Goal: Understand process/instructions: Learn about a topic

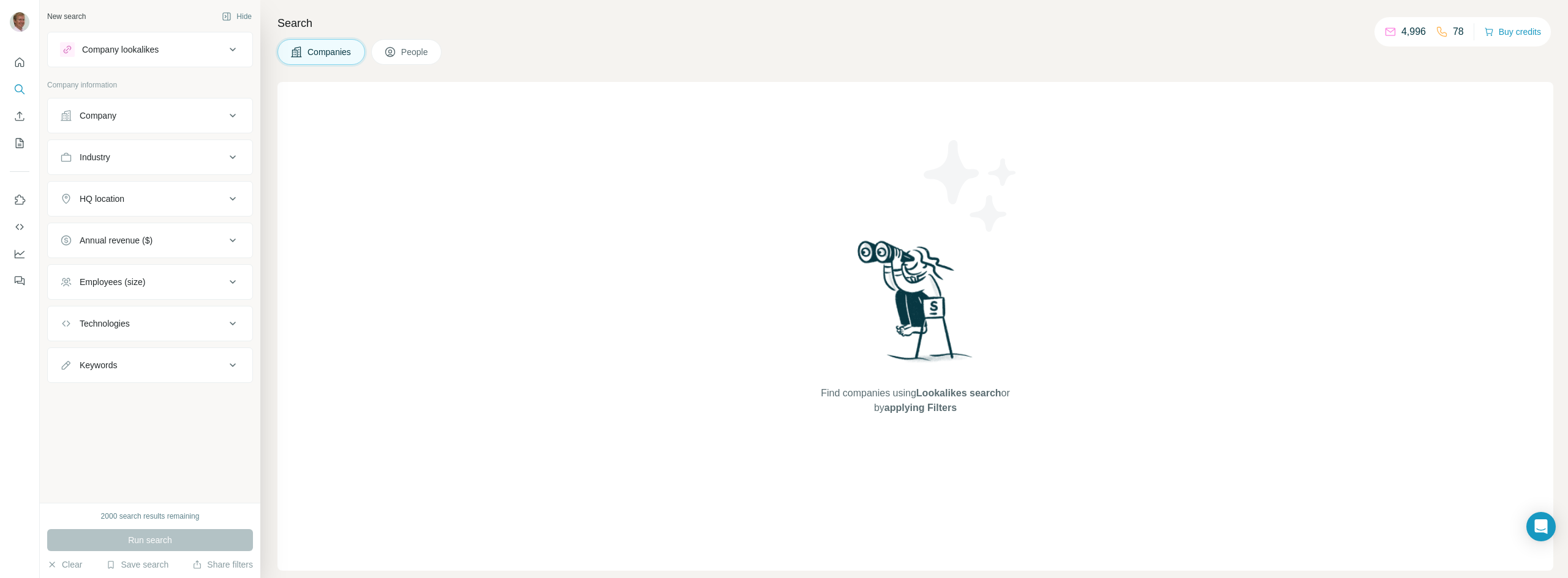
drag, startPoint x: 1510, startPoint y: 1, endPoint x: 1221, endPoint y: 295, distance: 412.3
click at [1221, 295] on div "Find companies using Lookalikes search or by applying Filters" at bounding box center [915, 326] width 1276 height 489
click at [400, 53] on button "People" at bounding box center [406, 52] width 71 height 26
click at [333, 52] on span "Companies" at bounding box center [329, 52] width 45 height 13
click at [15, 197] on icon "Use Surfe on LinkedIn" at bounding box center [20, 199] width 10 height 9
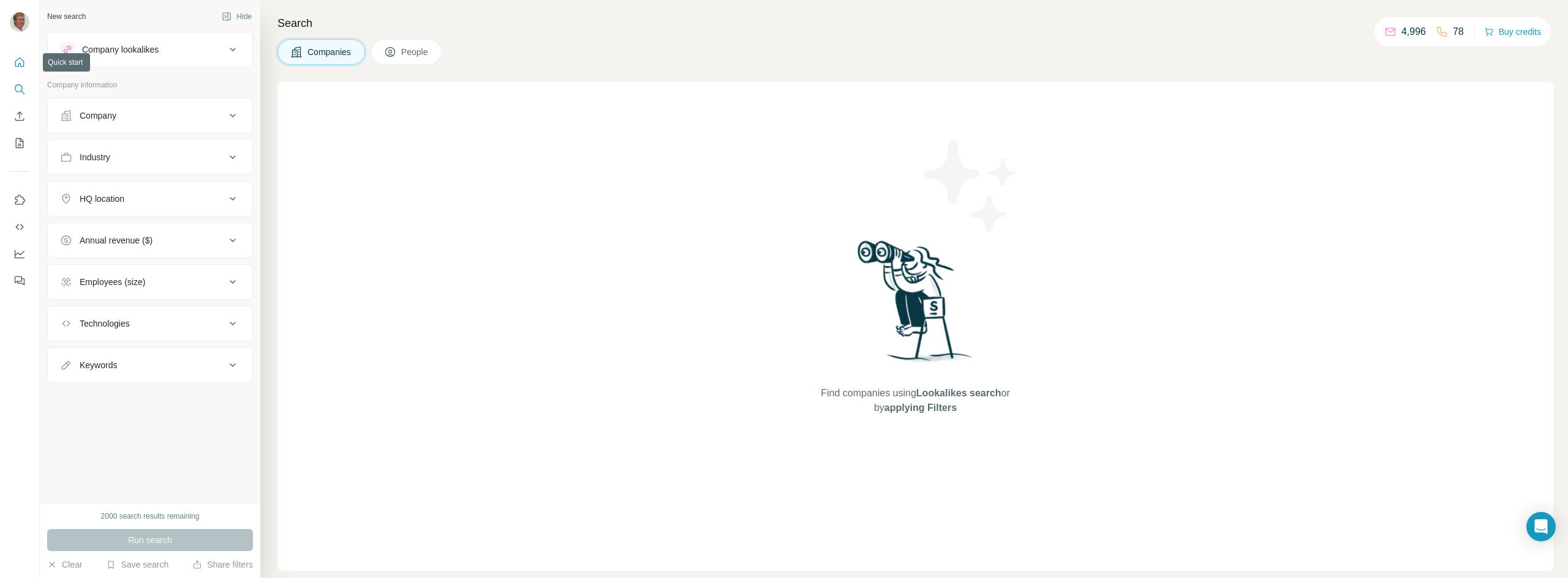
click at [17, 62] on icon "Quick start" at bounding box center [20, 63] width 13 height 13
